Goal: Download file/media

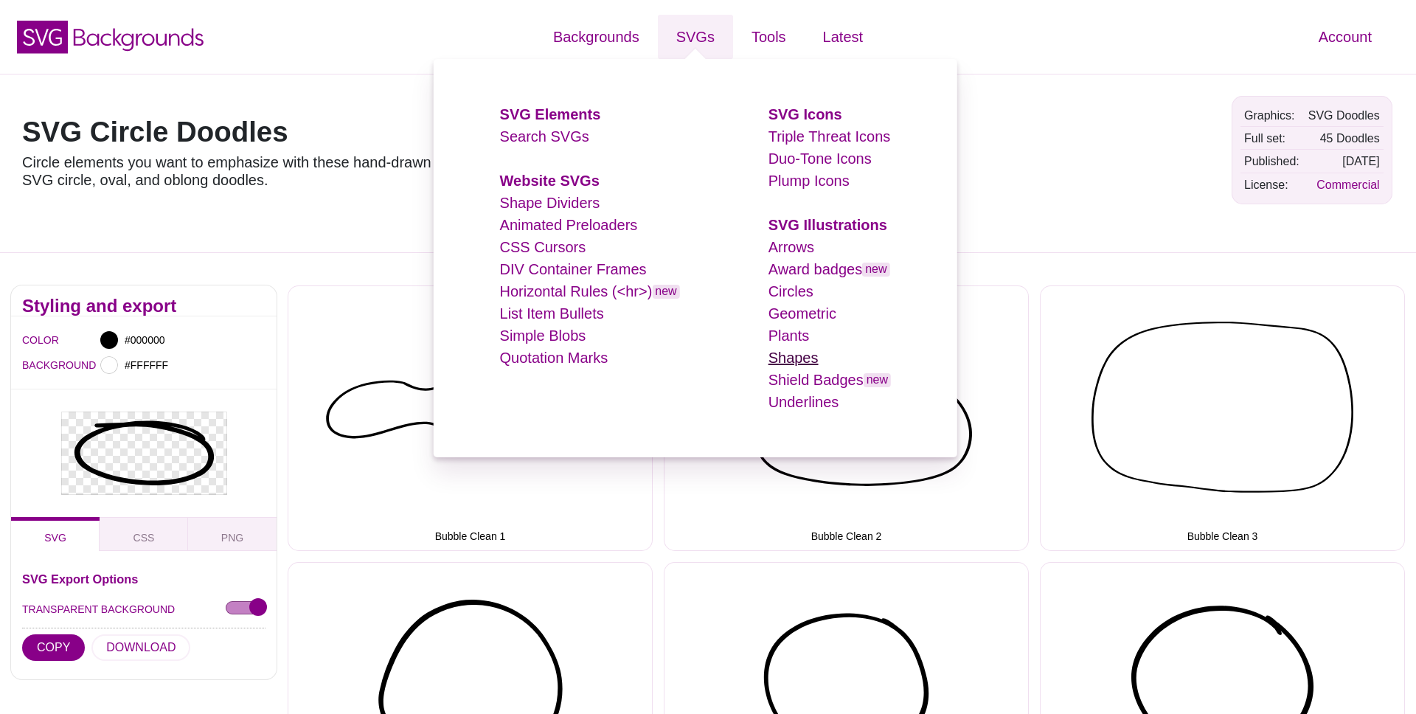
click at [788, 357] on link "Shapes" at bounding box center [794, 358] width 50 height 16
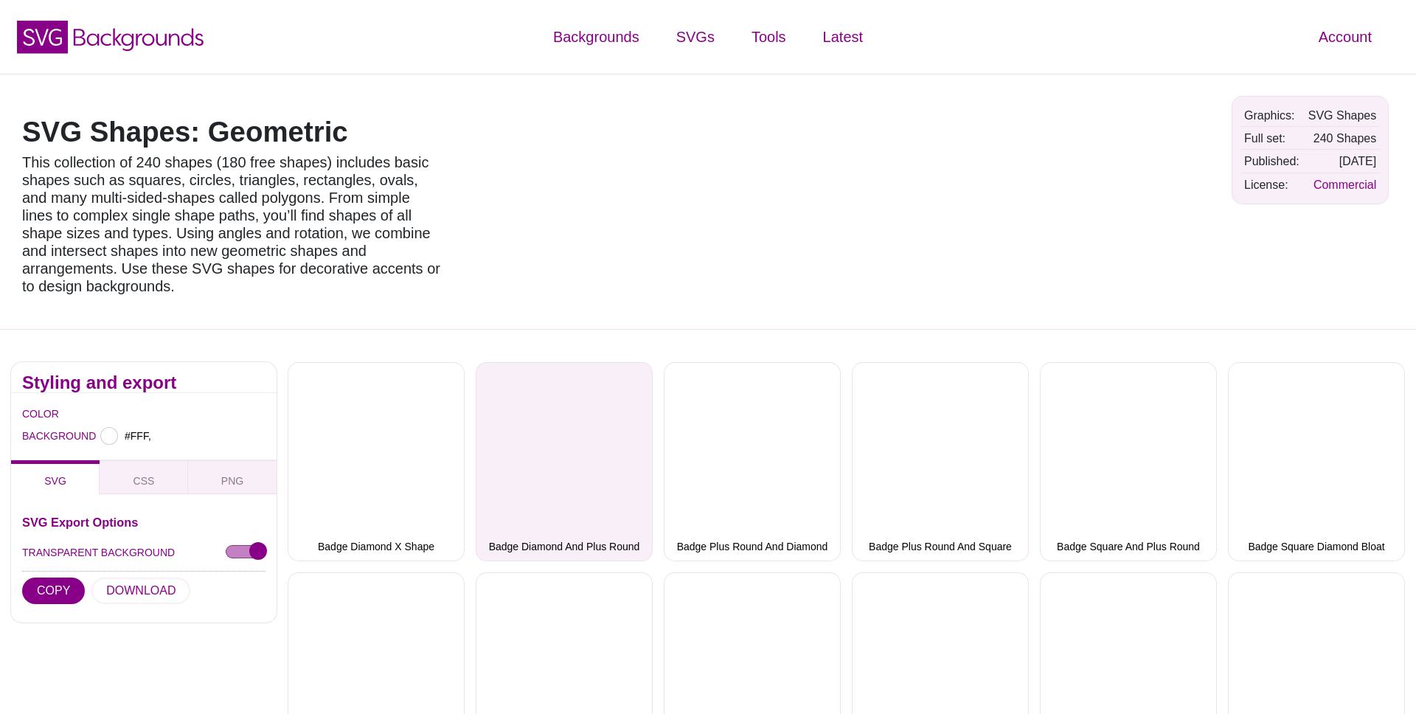
type input "#FFFFFF"
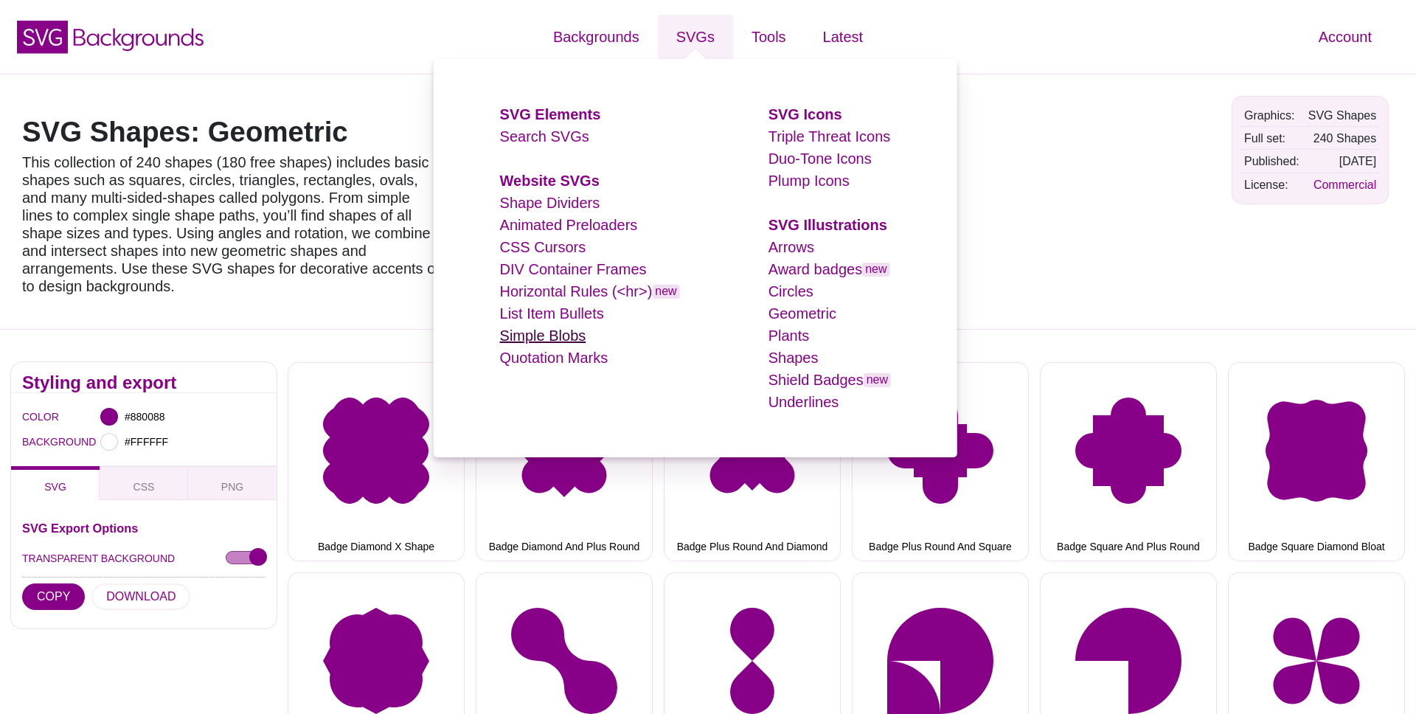
click at [543, 339] on link "Simple Blobs" at bounding box center [543, 336] width 86 height 16
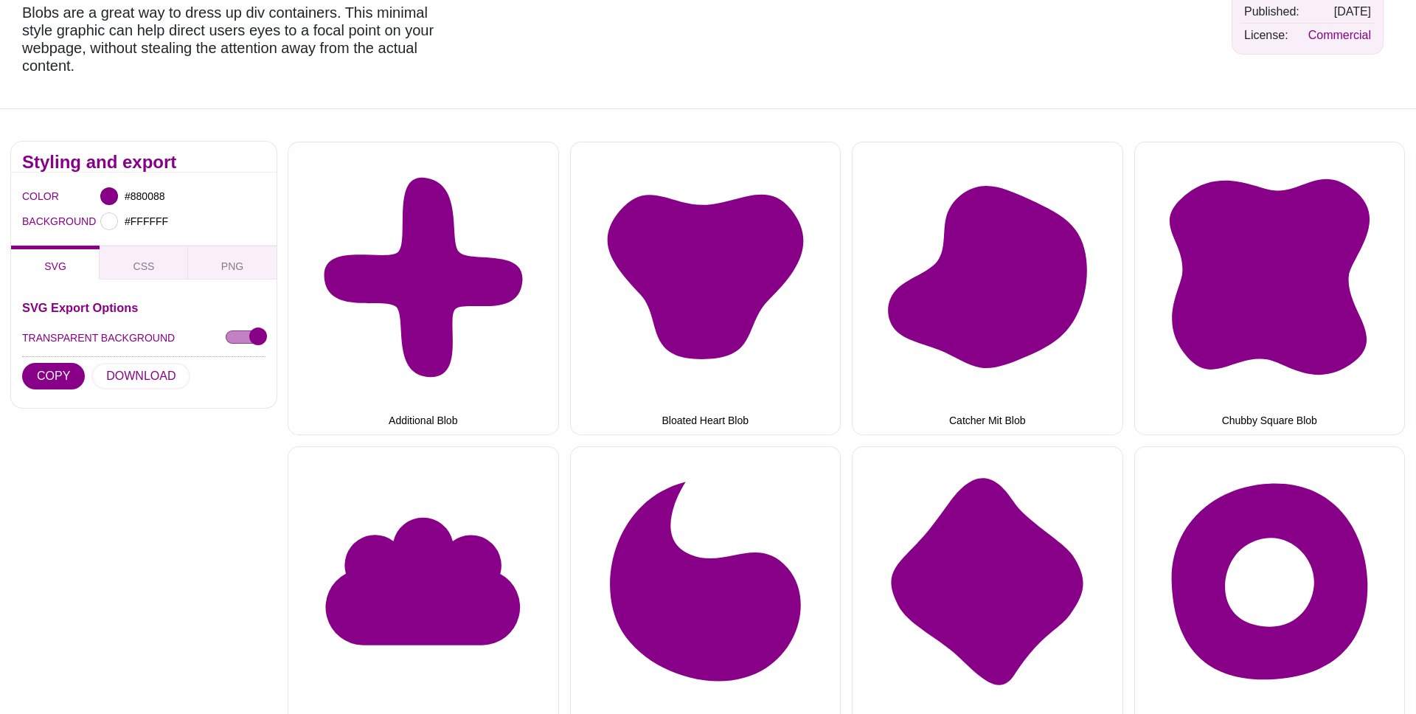
scroll to position [255, 0]
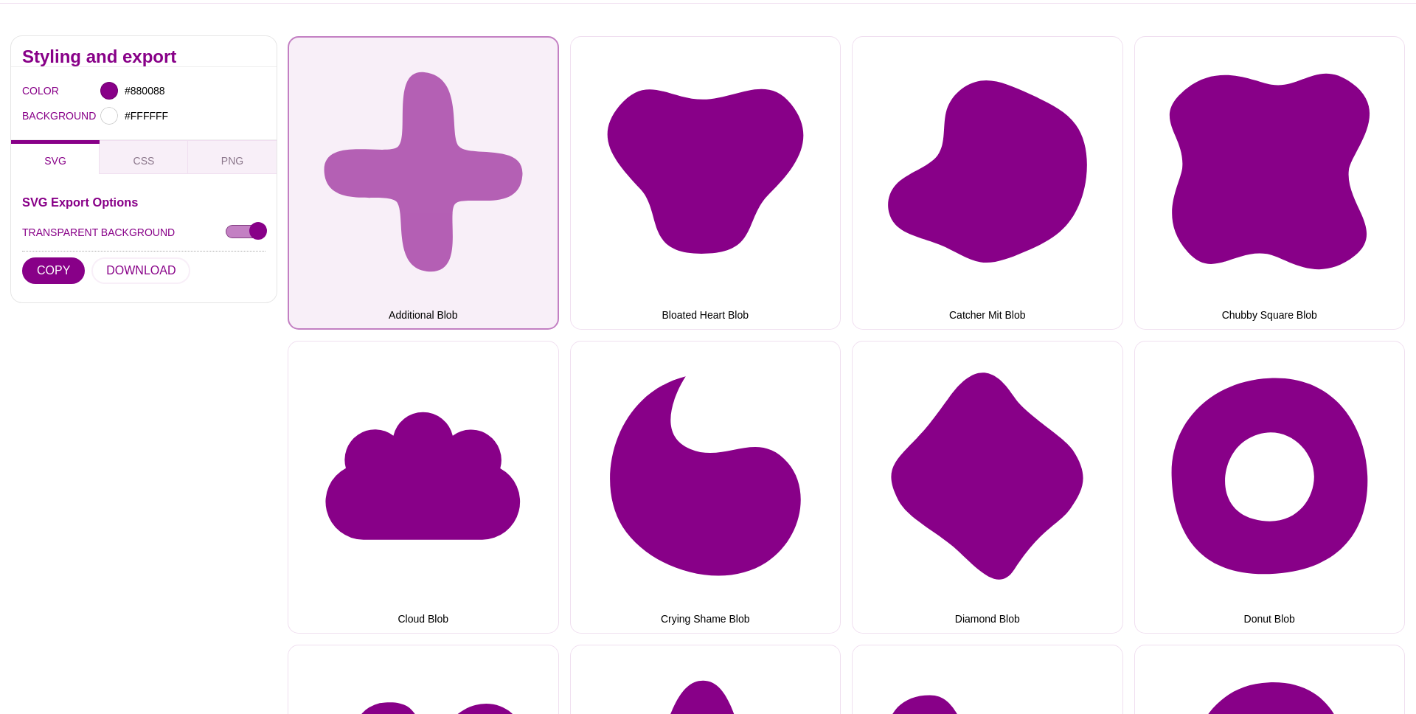
click at [469, 202] on button "Additional Blob" at bounding box center [423, 183] width 271 height 294
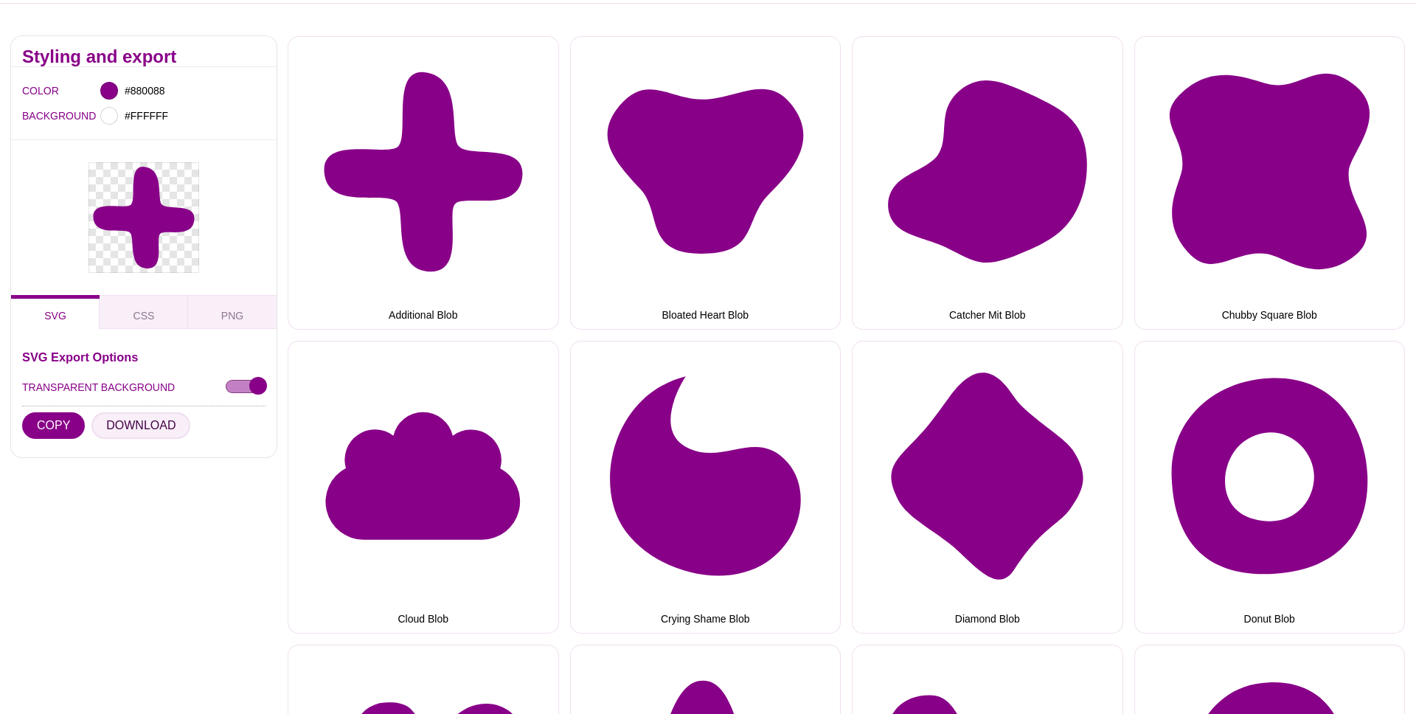
click at [127, 418] on button "DOWNLOAD" at bounding box center [140, 425] width 99 height 27
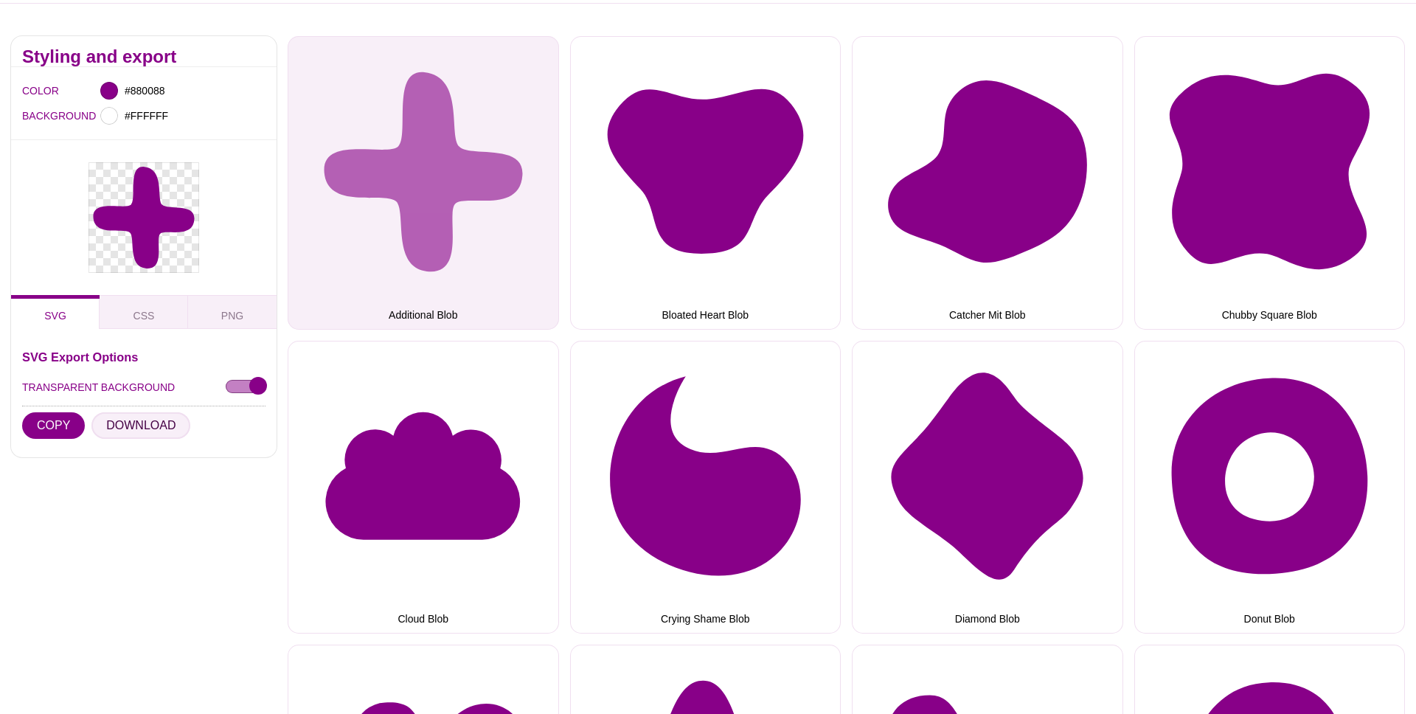
scroll to position [0, 0]
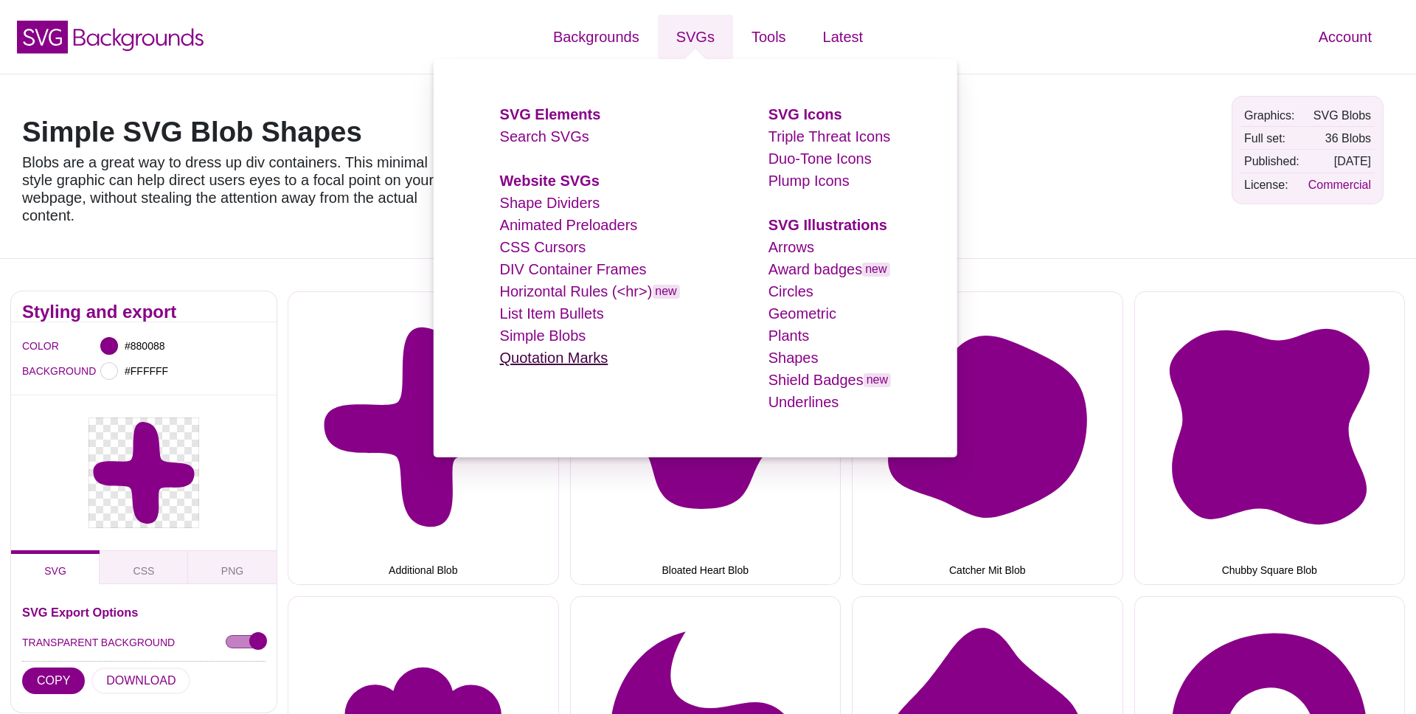
click at [557, 359] on link "Quotation Marks" at bounding box center [554, 358] width 108 height 16
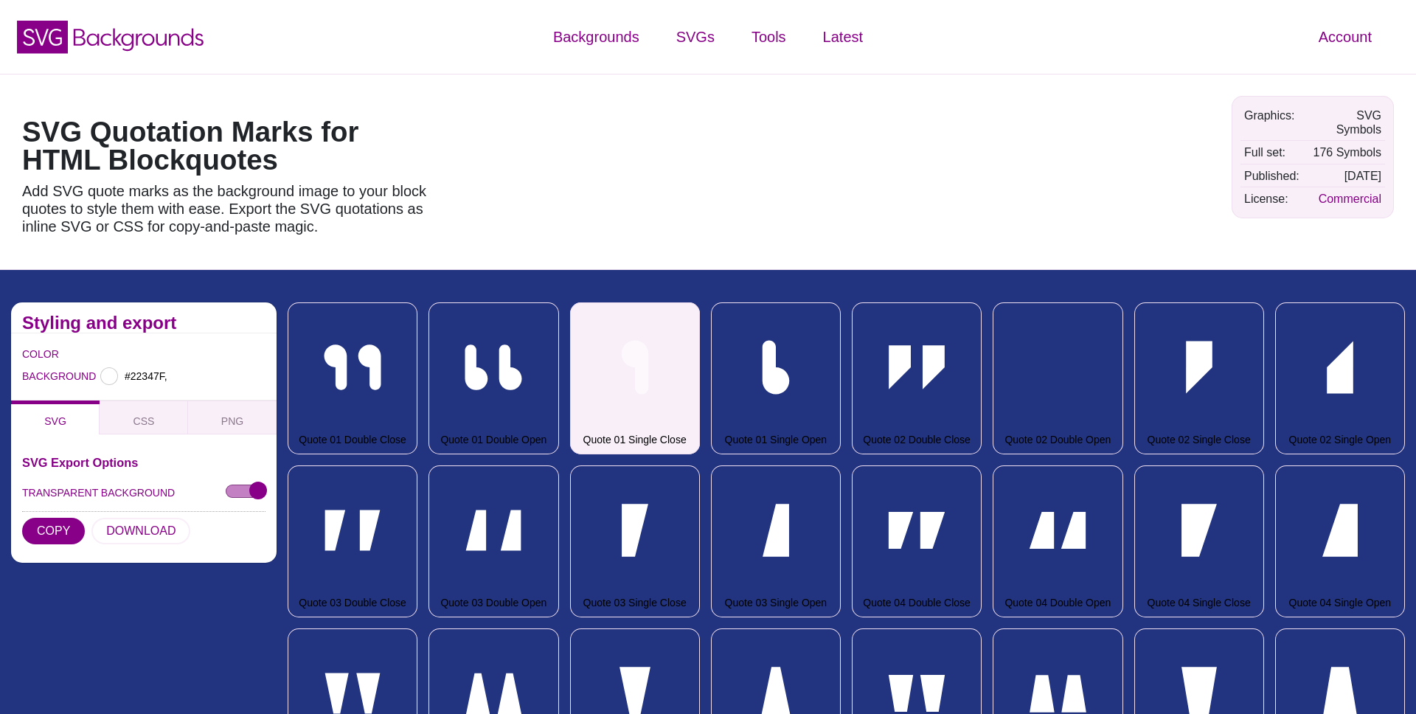
type input "#22347F"
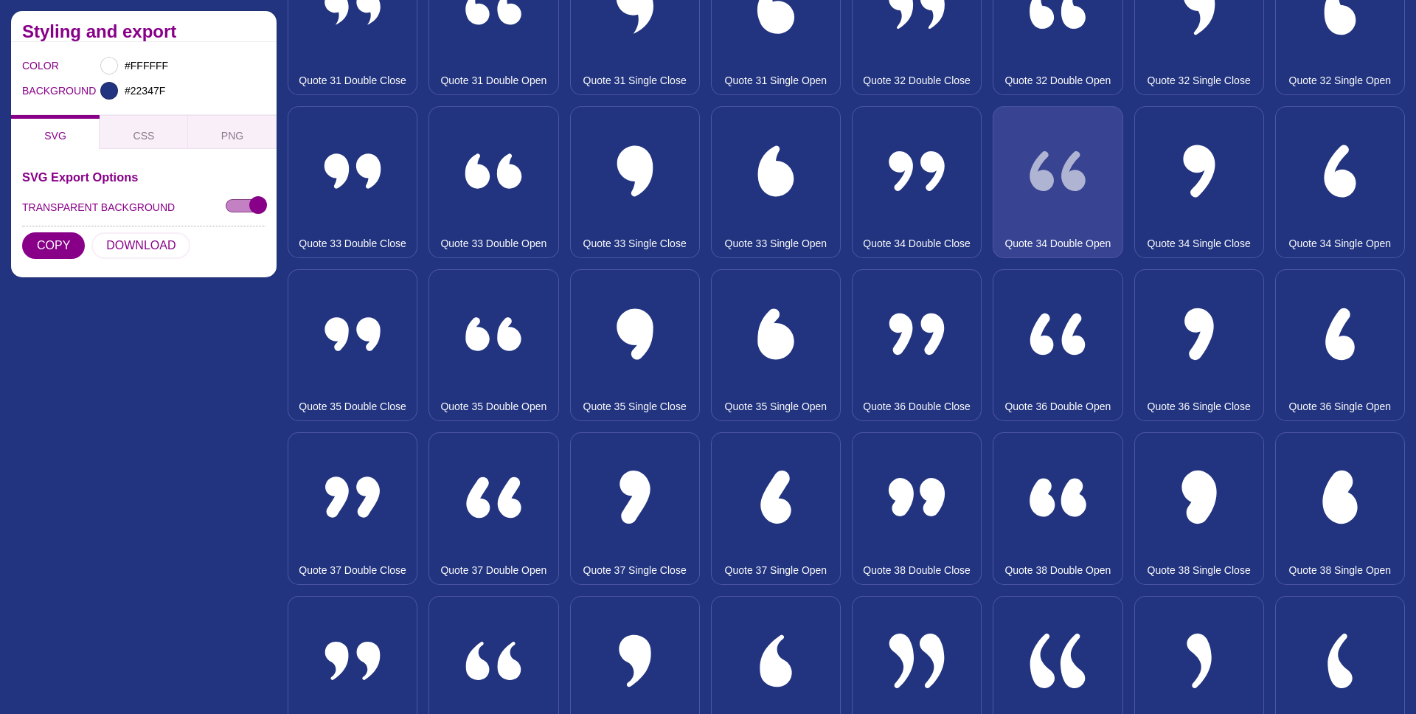
scroll to position [2807, 0]
click at [1064, 189] on button "Quote 34 Double Open" at bounding box center [1058, 183] width 130 height 152
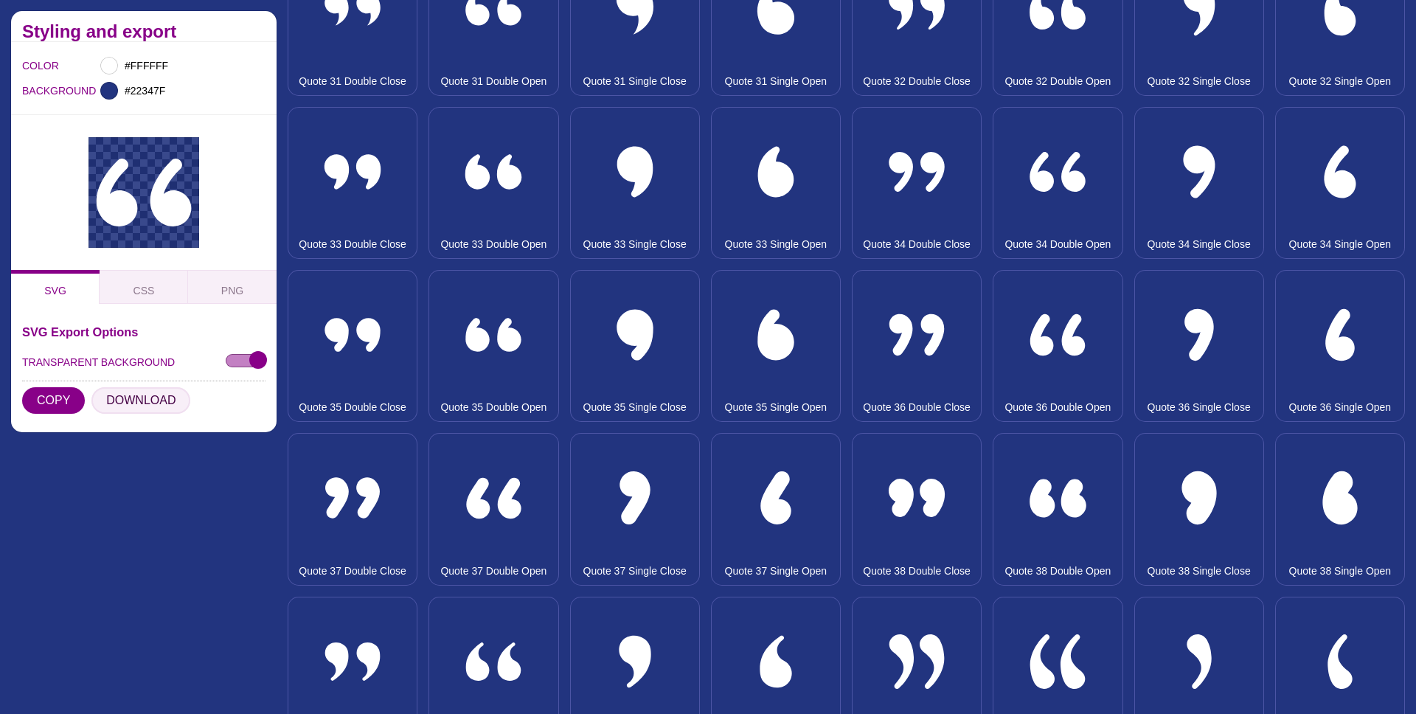
click at [132, 395] on button "DOWNLOAD" at bounding box center [140, 400] width 99 height 27
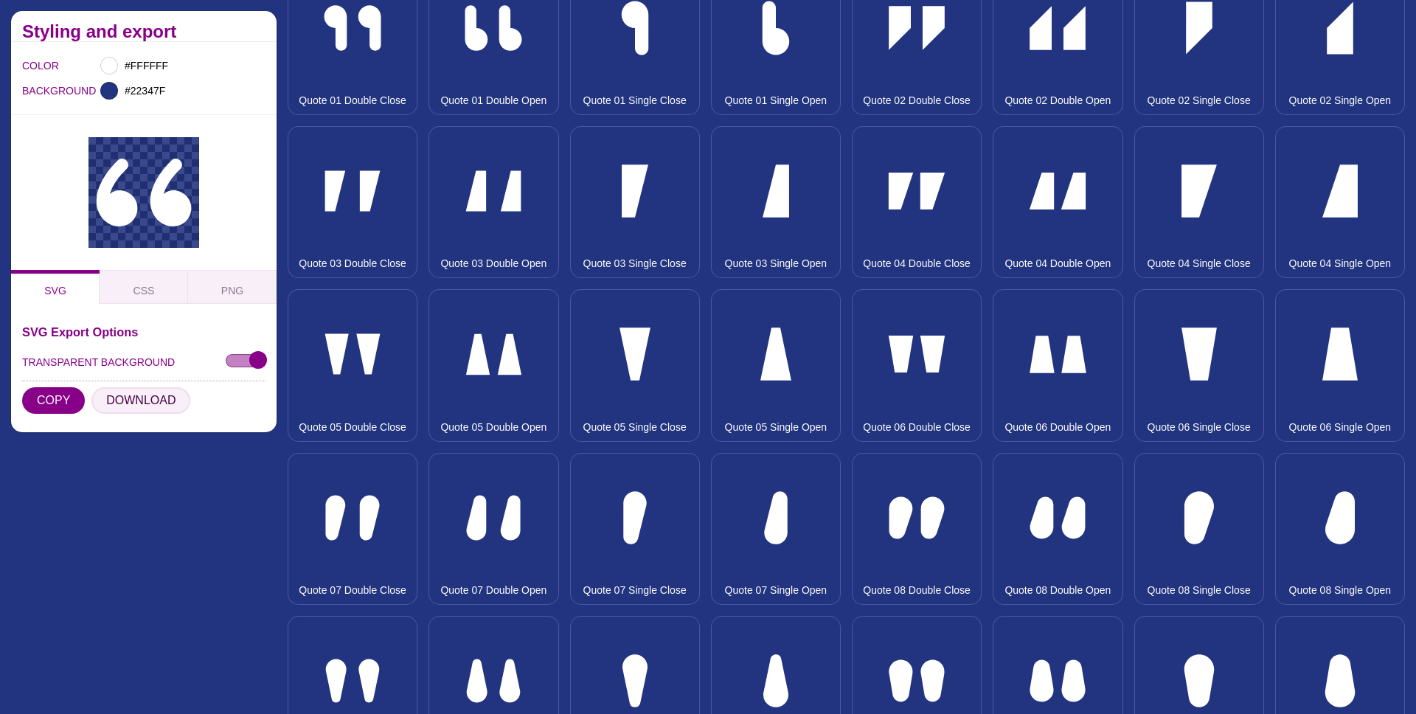
scroll to position [213, 0]
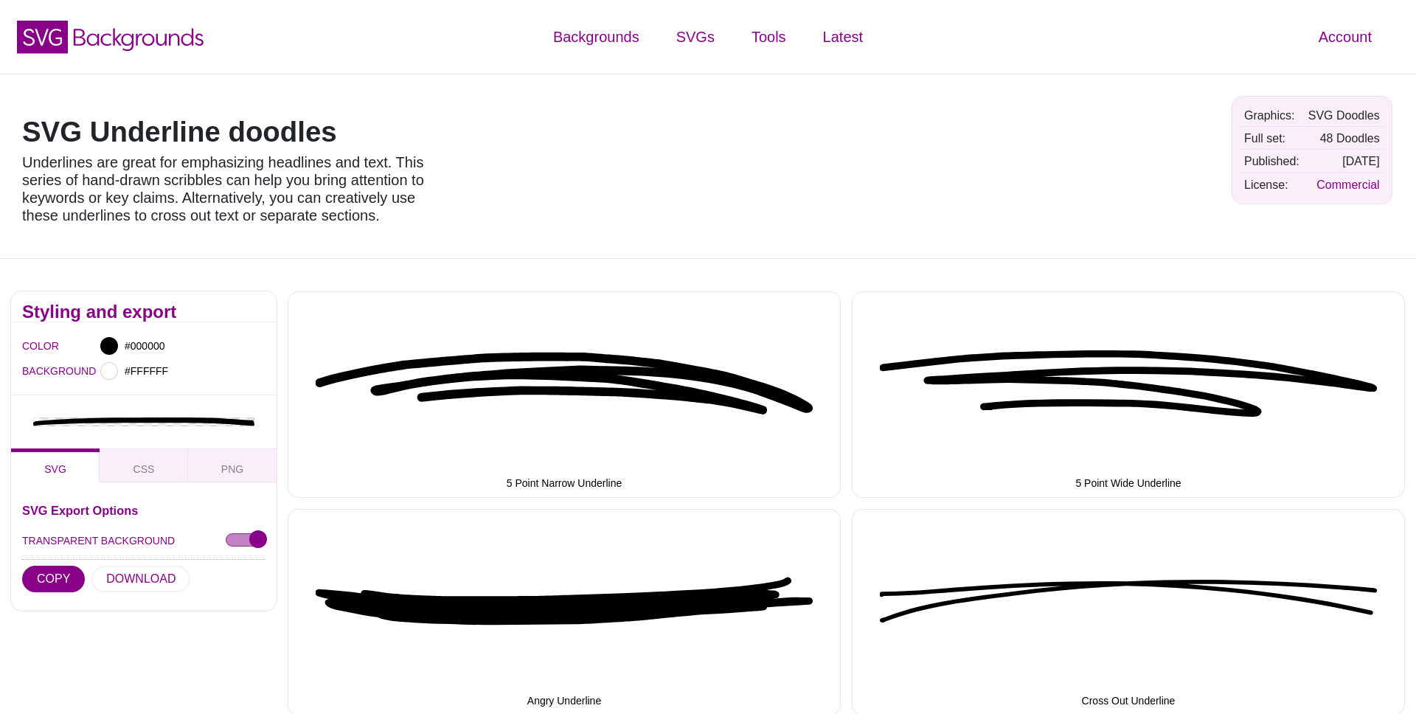
scroll to position [2139, 0]
